Goal: Complete application form

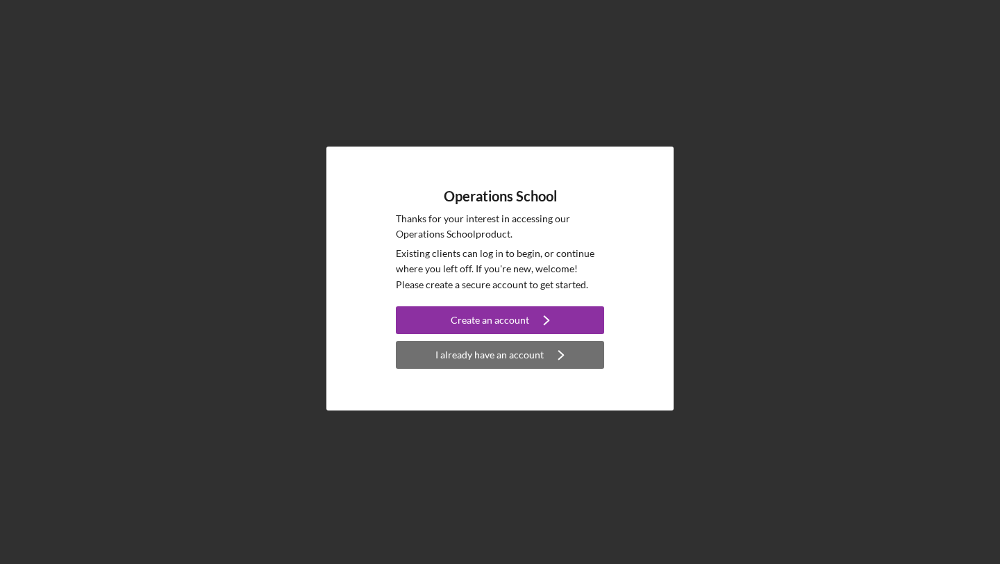
click at [533, 348] on div "I already have an account" at bounding box center [490, 355] width 108 height 28
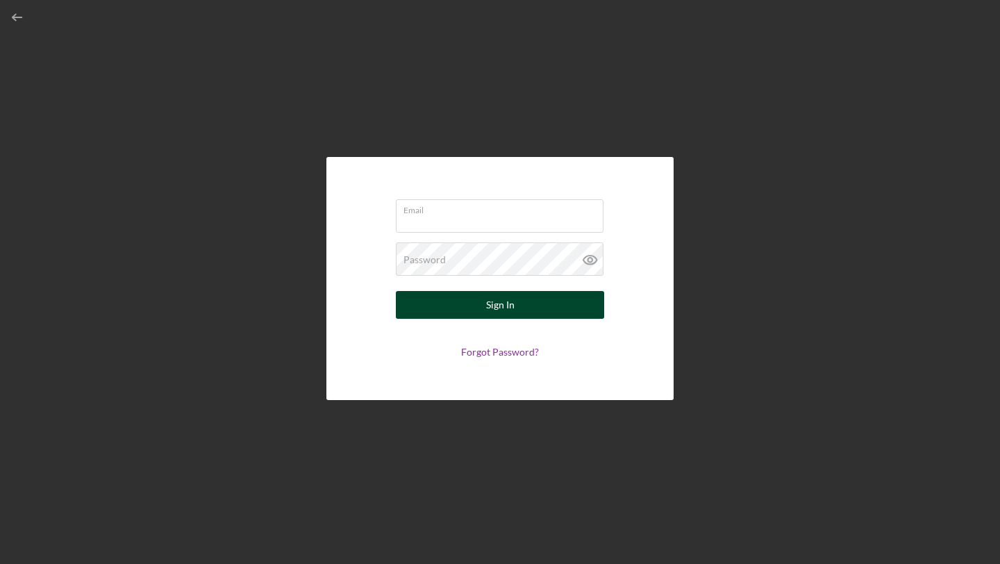
type input "[PERSON_NAME][EMAIL_ADDRESS][DOMAIN_NAME]"
click at [519, 310] on button "Sign In" at bounding box center [500, 305] width 208 height 28
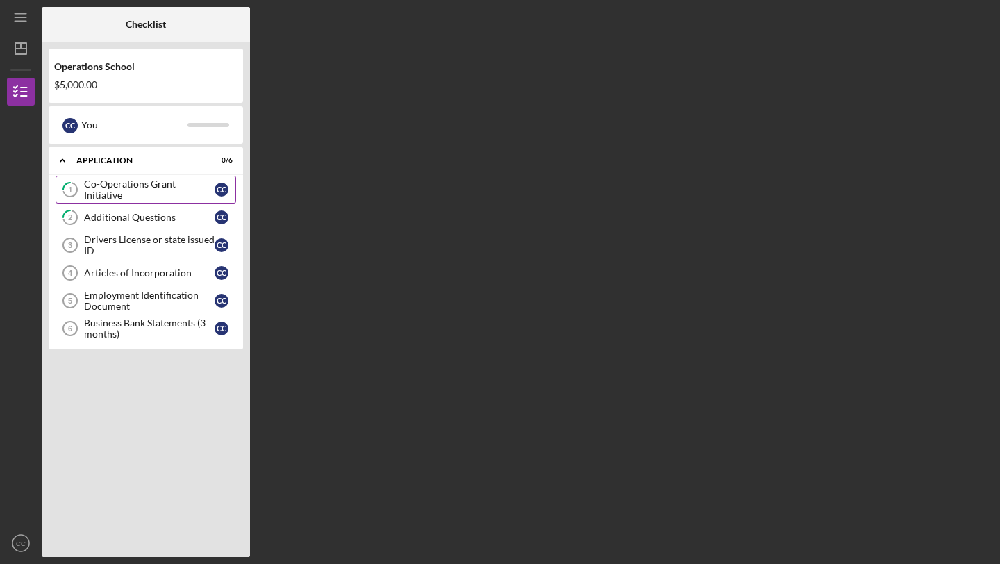
click at [190, 186] on div "Co-Operations Grant Initiative" at bounding box center [149, 190] width 131 height 22
